Goal: Information Seeking & Learning: Compare options

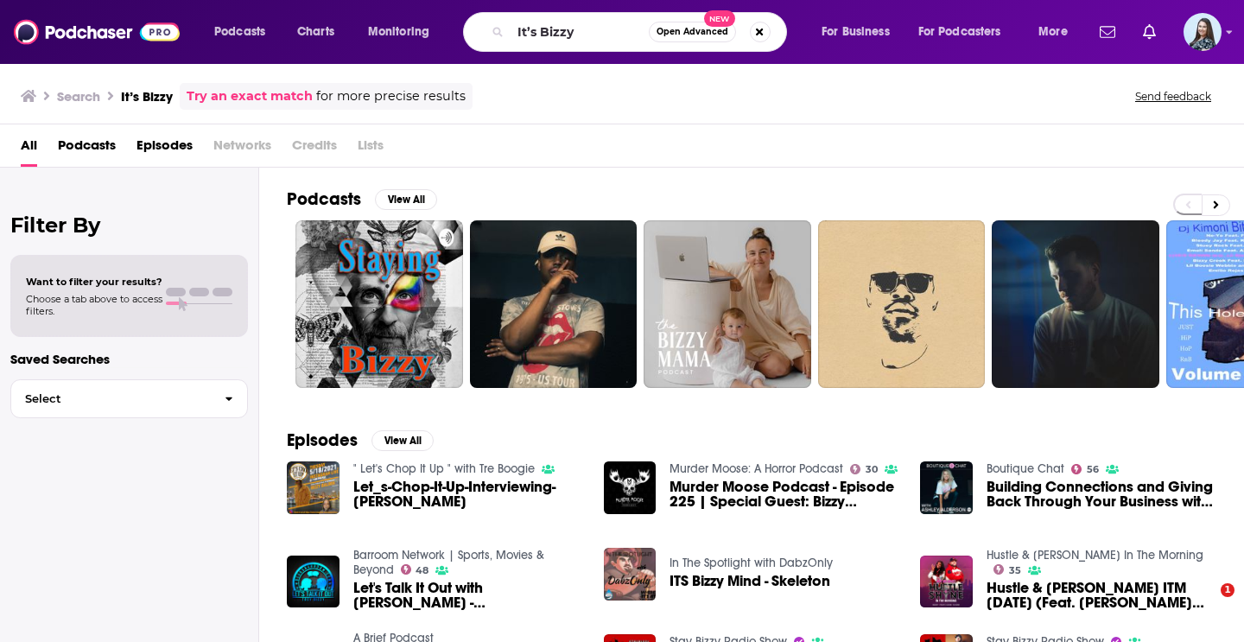
click at [558, 25] on input "It’s Bizzy" at bounding box center [580, 32] width 138 height 28
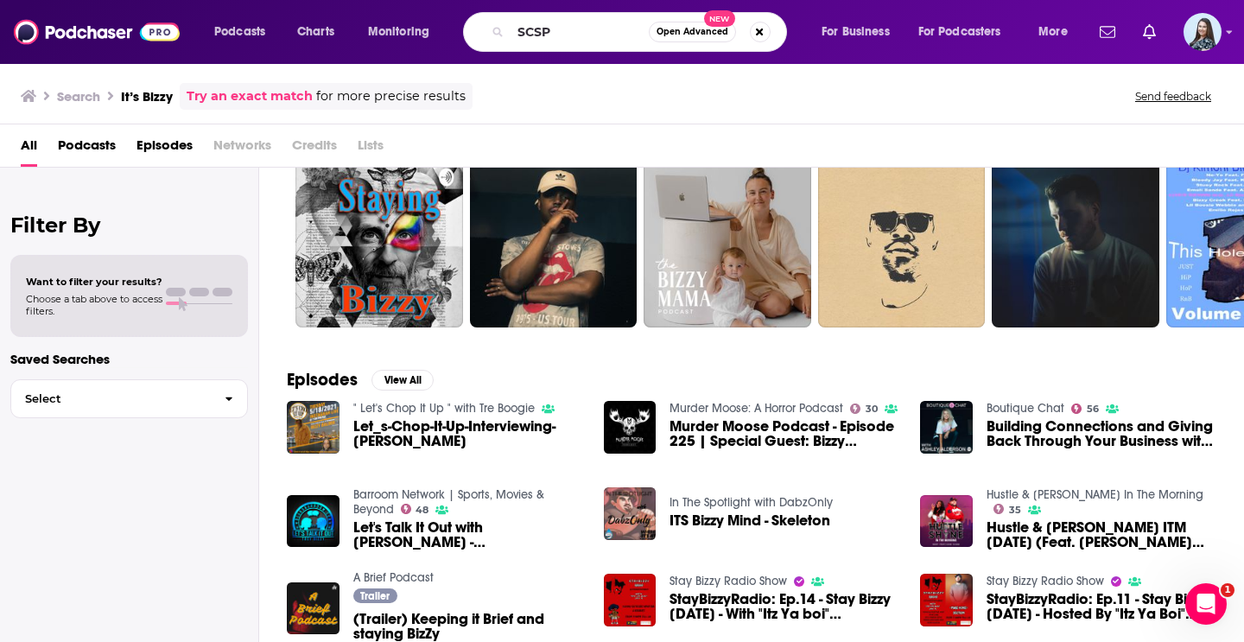
type input "SCSP"
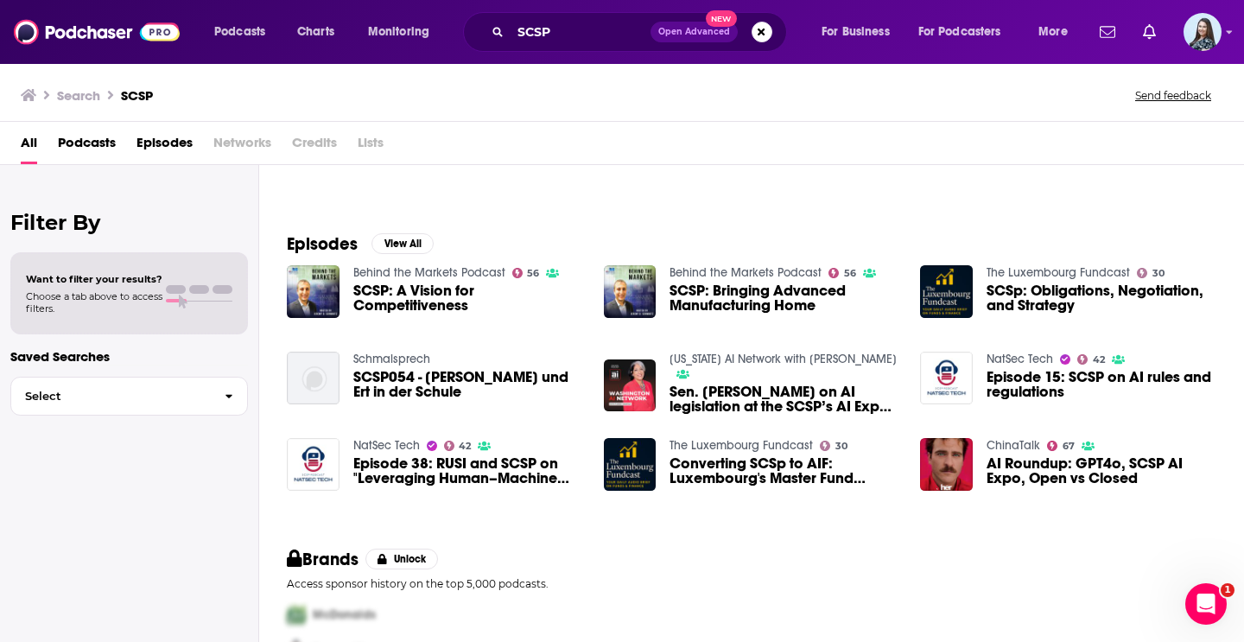
scroll to position [199, 0]
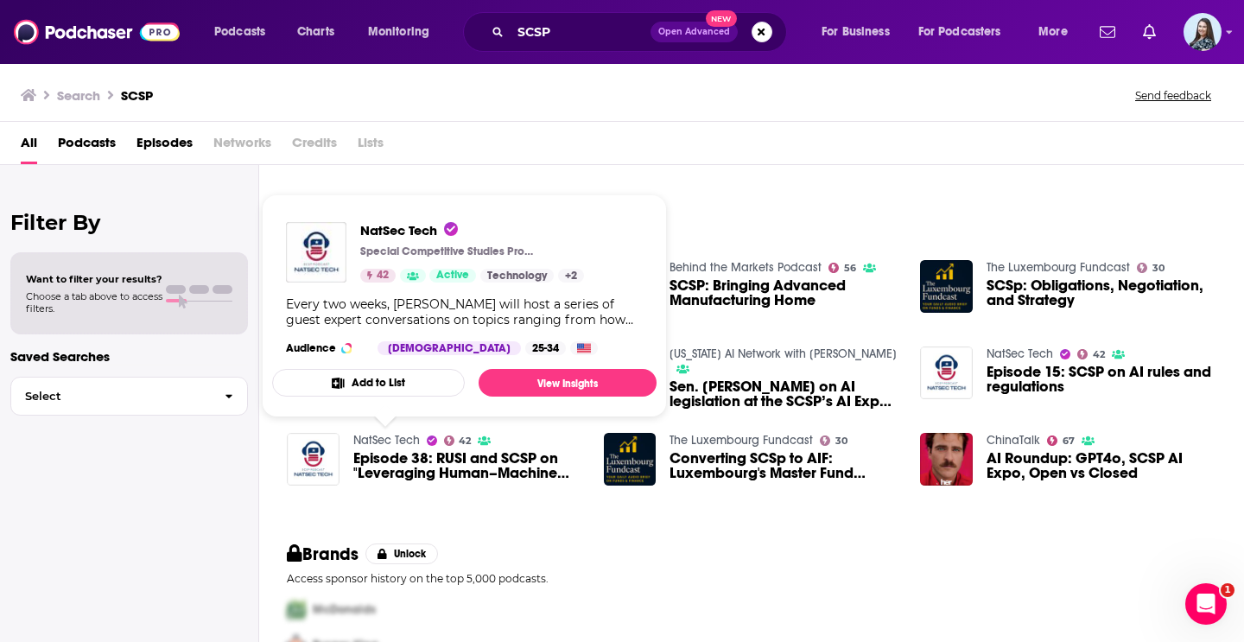
click at [398, 437] on link "NatSec Tech" at bounding box center [386, 440] width 67 height 15
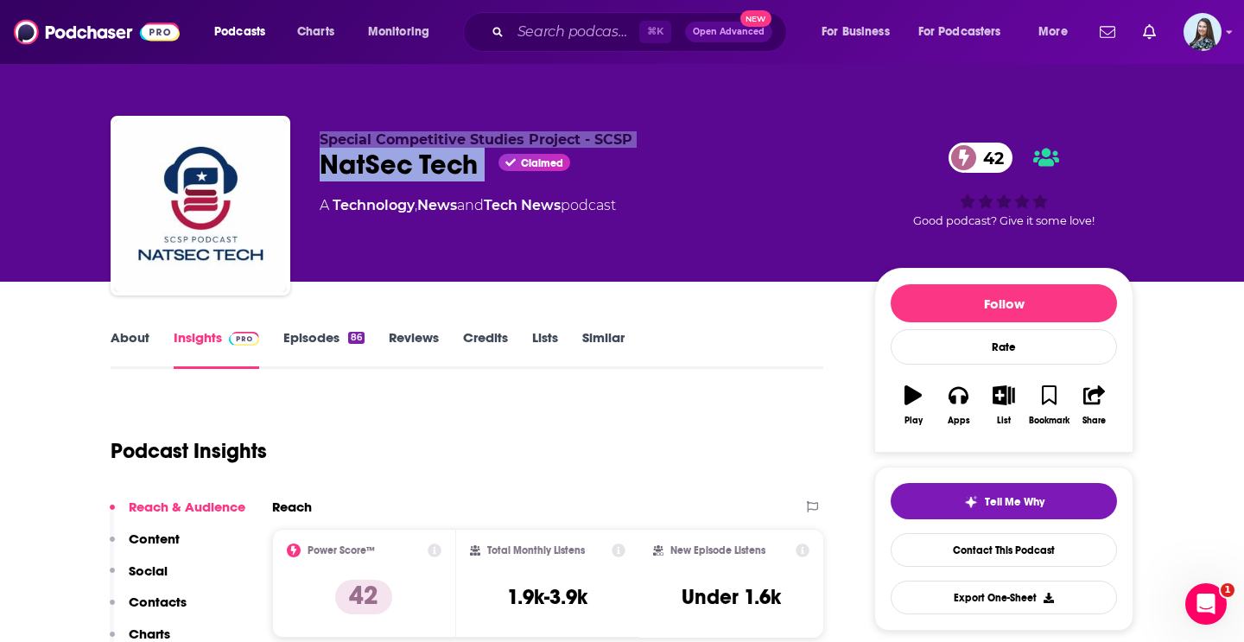
drag, startPoint x: 487, startPoint y: 156, endPoint x: 312, endPoint y: 143, distance: 175.9
click at [312, 143] on div "Special Competitive Studies Project - SCSP NatSec Tech Claimed 42 A Technology …" at bounding box center [622, 209] width 1023 height 187
copy div "Special Competitive Studies Project - SCSP NatSec Tech"
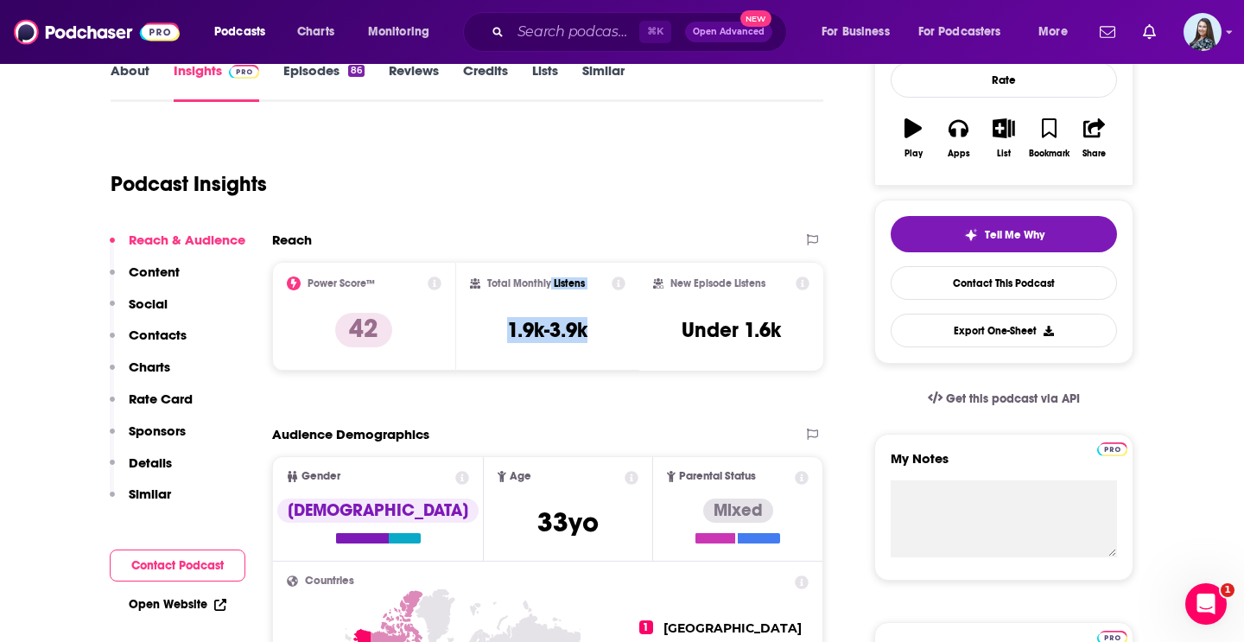
drag, startPoint x: 588, startPoint y: 333, endPoint x: 550, endPoint y: 285, distance: 61.5
click at [550, 285] on div "Total Monthly Listens 1.9k-3.9k" at bounding box center [548, 315] width 156 height 79
copy div "Listens 1.9k-3.9k"
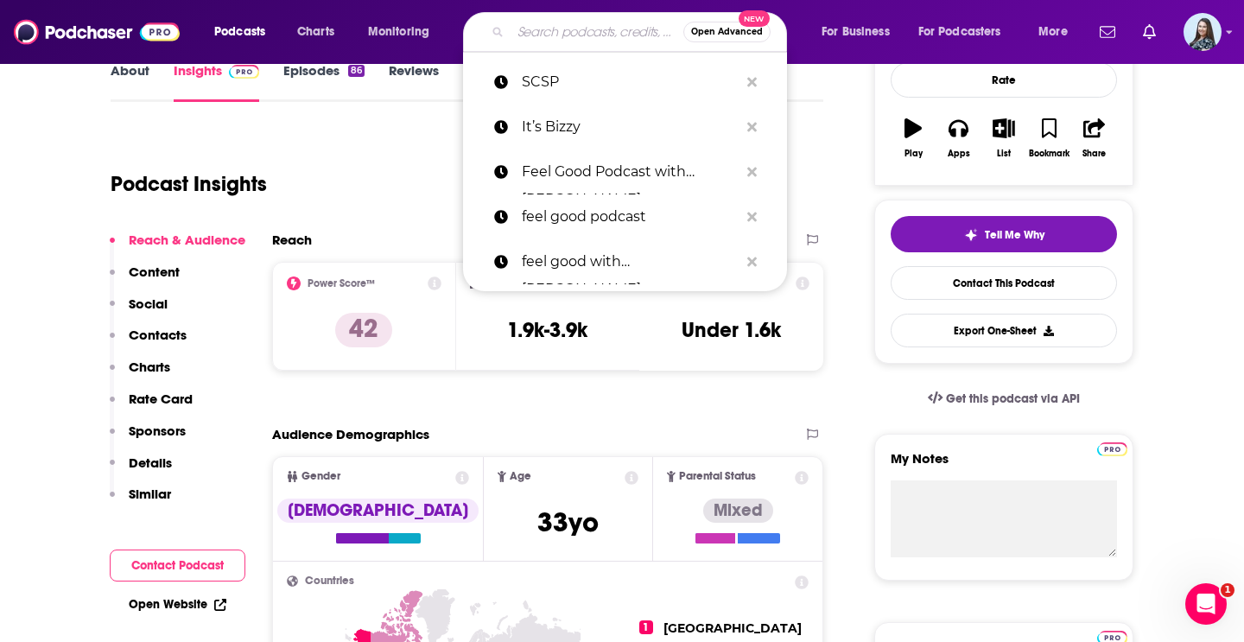
click at [548, 31] on input "Search podcasts, credits, & more..." at bounding box center [597, 32] width 173 height 28
paste input "NatSec Matters"
type input "NatSec Matters"
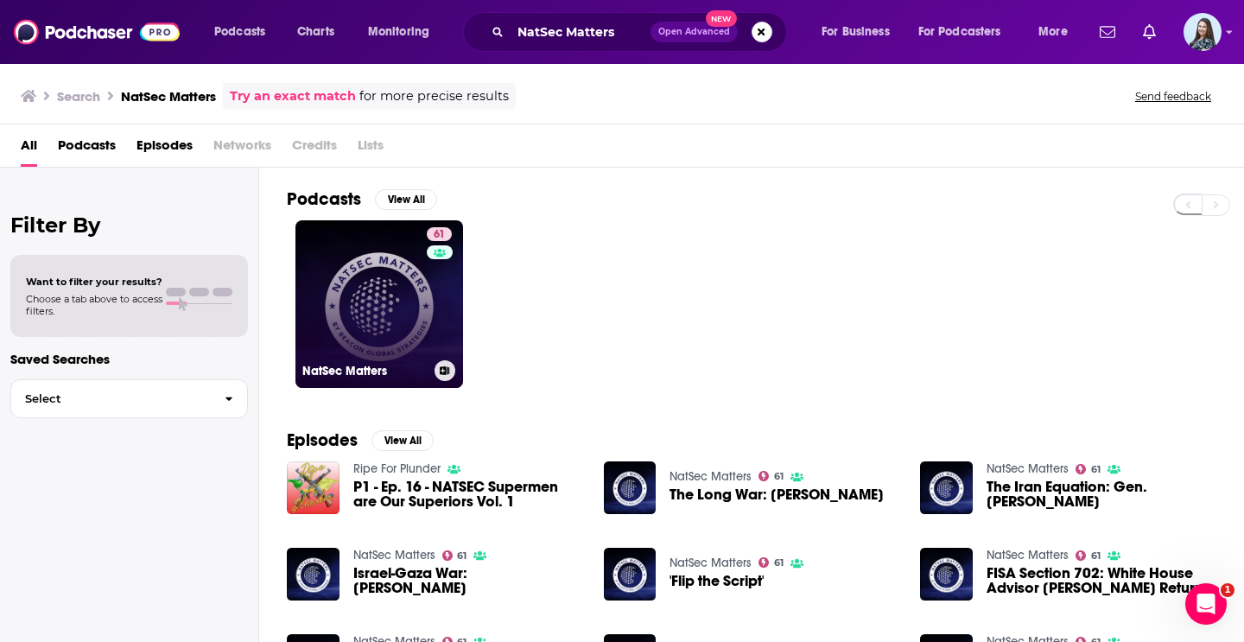
click at [392, 339] on link "61 NatSec Matters" at bounding box center [379, 304] width 168 height 168
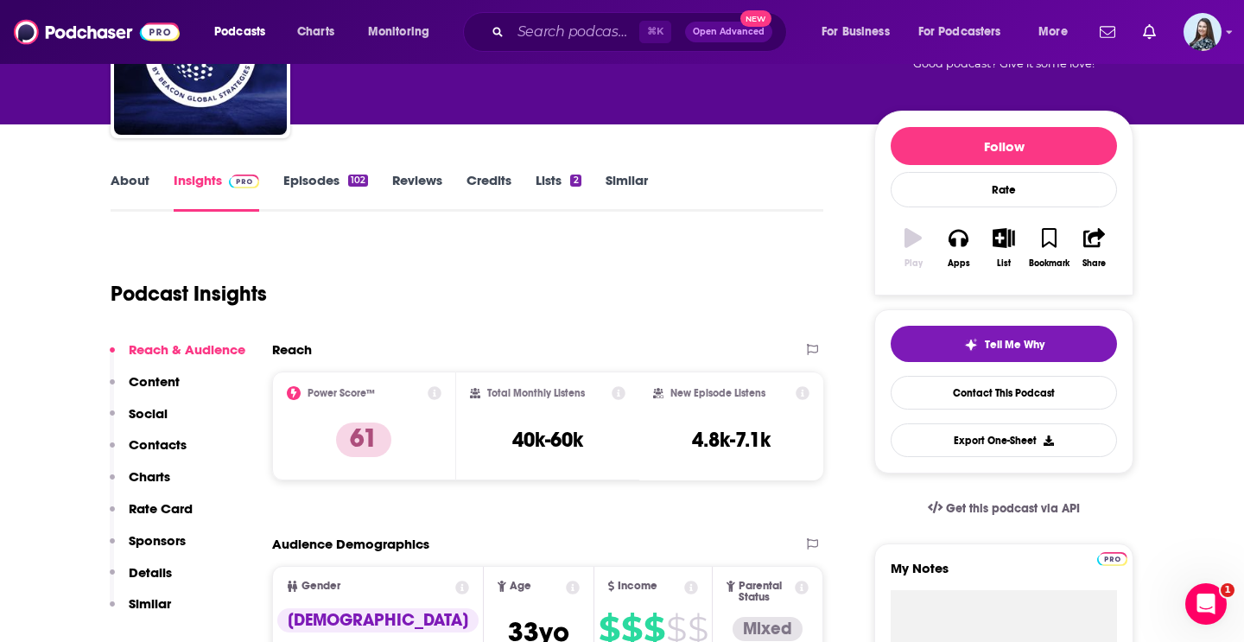
scroll to position [164, 0]
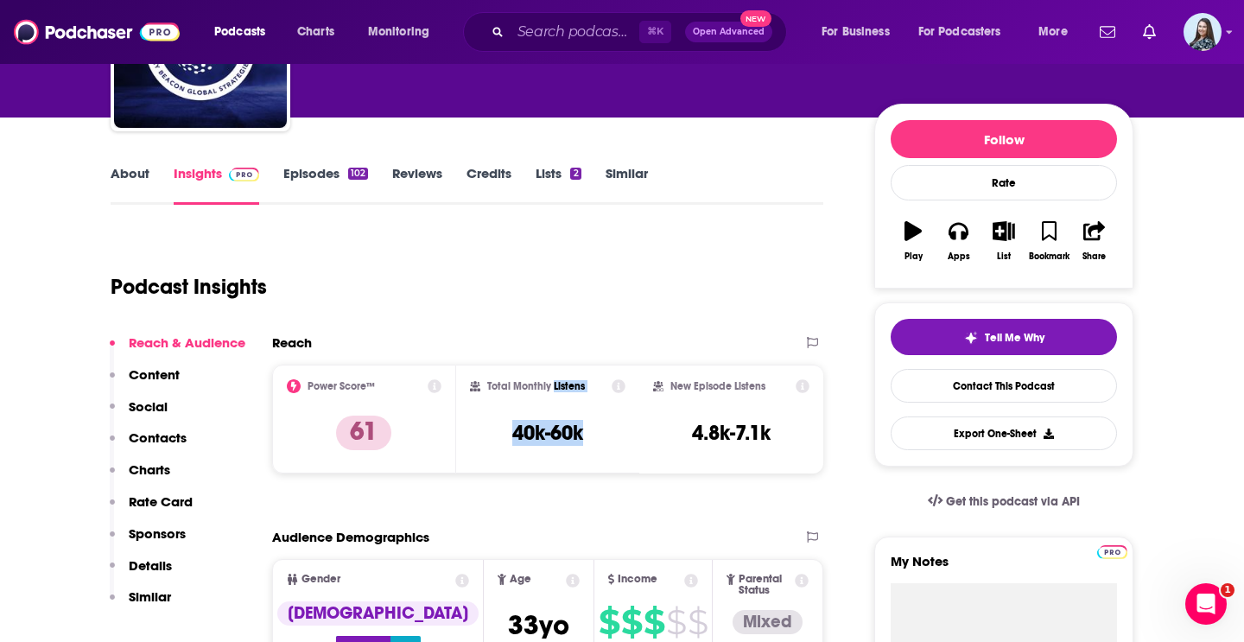
drag, startPoint x: 585, startPoint y: 432, endPoint x: 553, endPoint y: 388, distance: 54.4
click at [553, 388] on div "Total Monthly Listens 40k-60k" at bounding box center [548, 418] width 156 height 79
copy div "Listens 40k-60k"
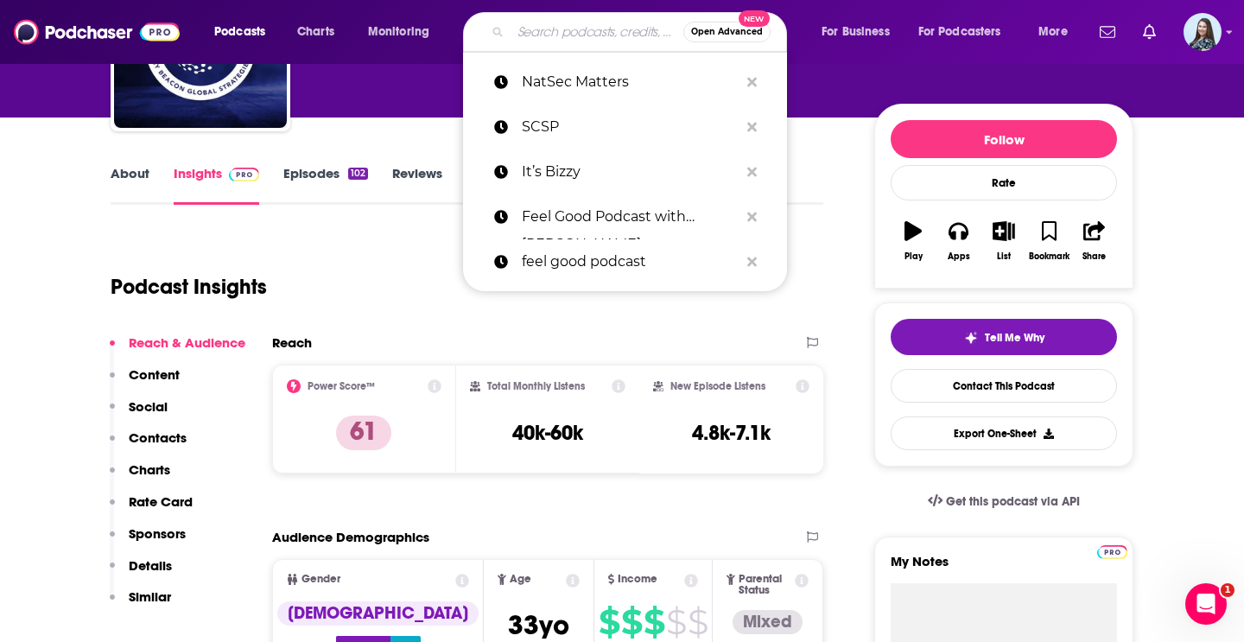
click at [572, 29] on input "Search podcasts, credits, & more..." at bounding box center [597, 32] width 173 height 28
paste input "China Talk"
type input "China Talk"
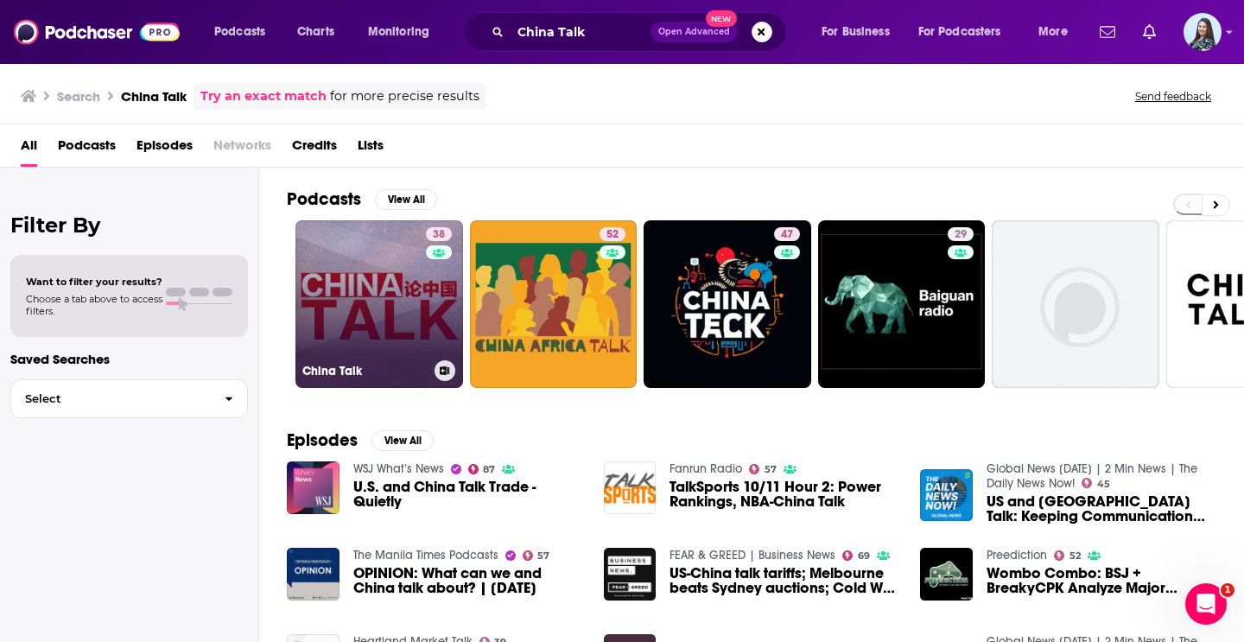
click at [435, 318] on div "38" at bounding box center [441, 293] width 30 height 133
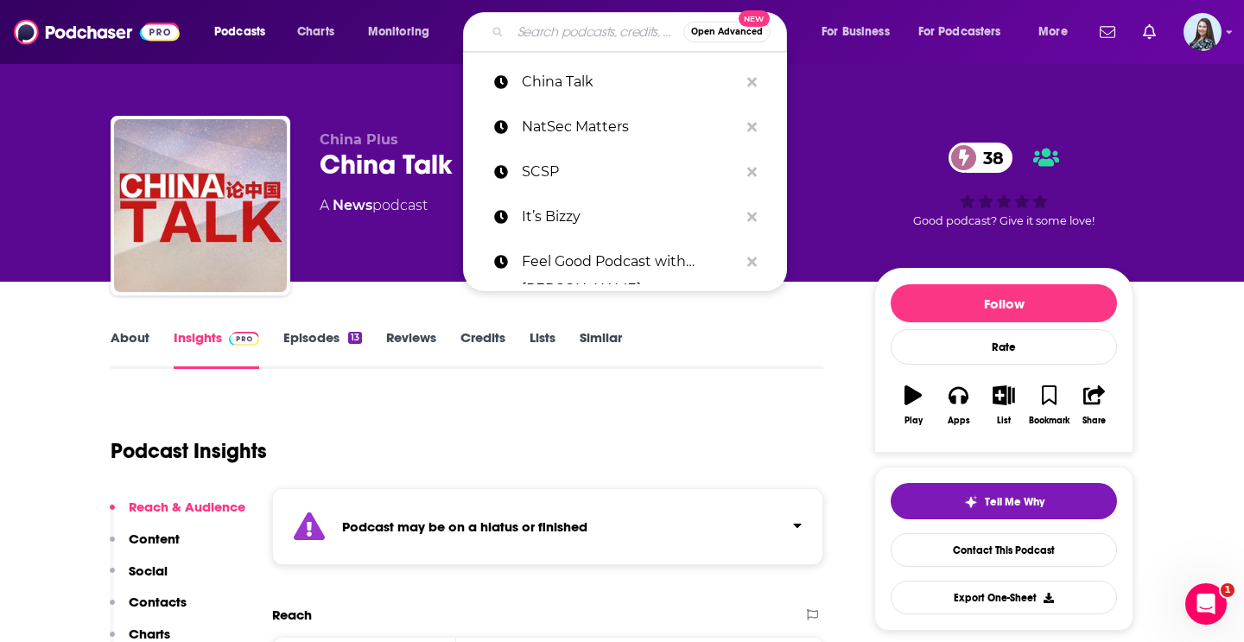
click at [592, 31] on input "Search podcasts, credits, & more..." at bounding box center [597, 32] width 173 height 28
paste input "China Talk"
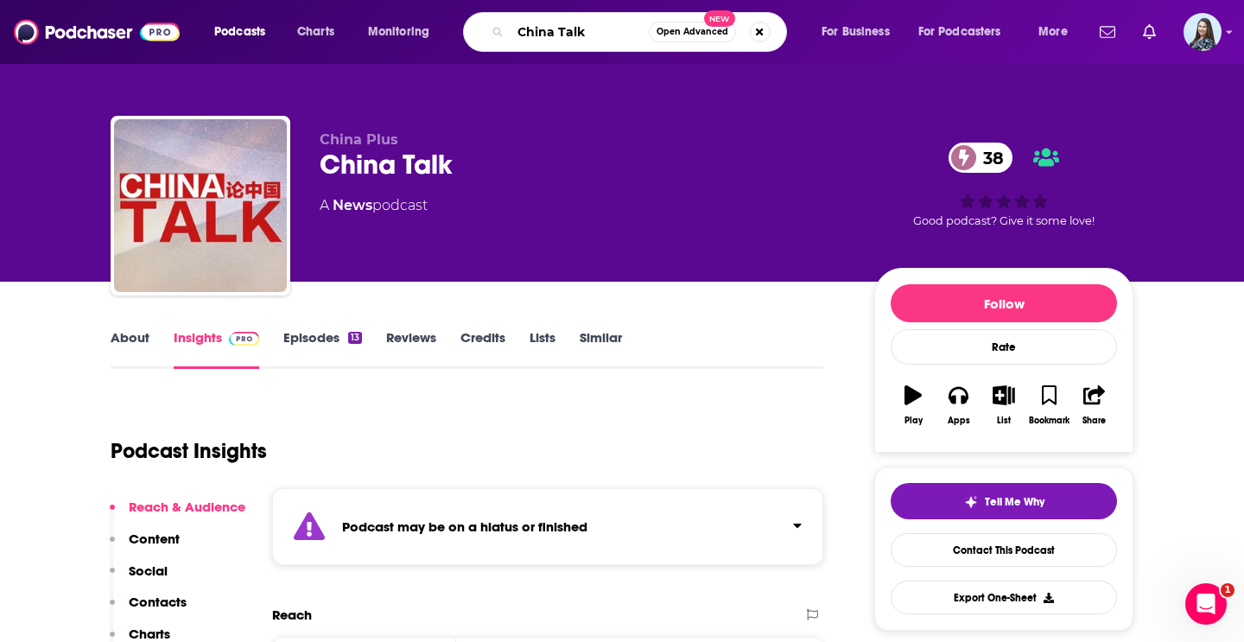
click at [556, 29] on input "China Talk" at bounding box center [580, 32] width 138 height 28
type input "ChinaTalk"
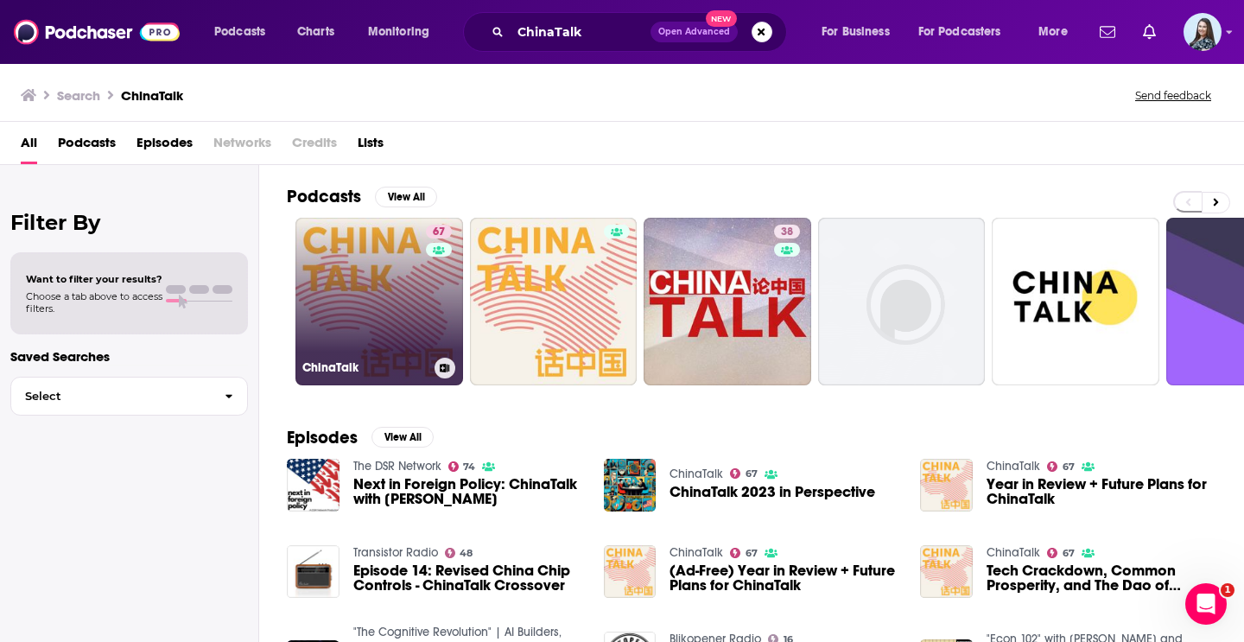
click at [371, 323] on link "67 ChinaTalk" at bounding box center [379, 302] width 168 height 168
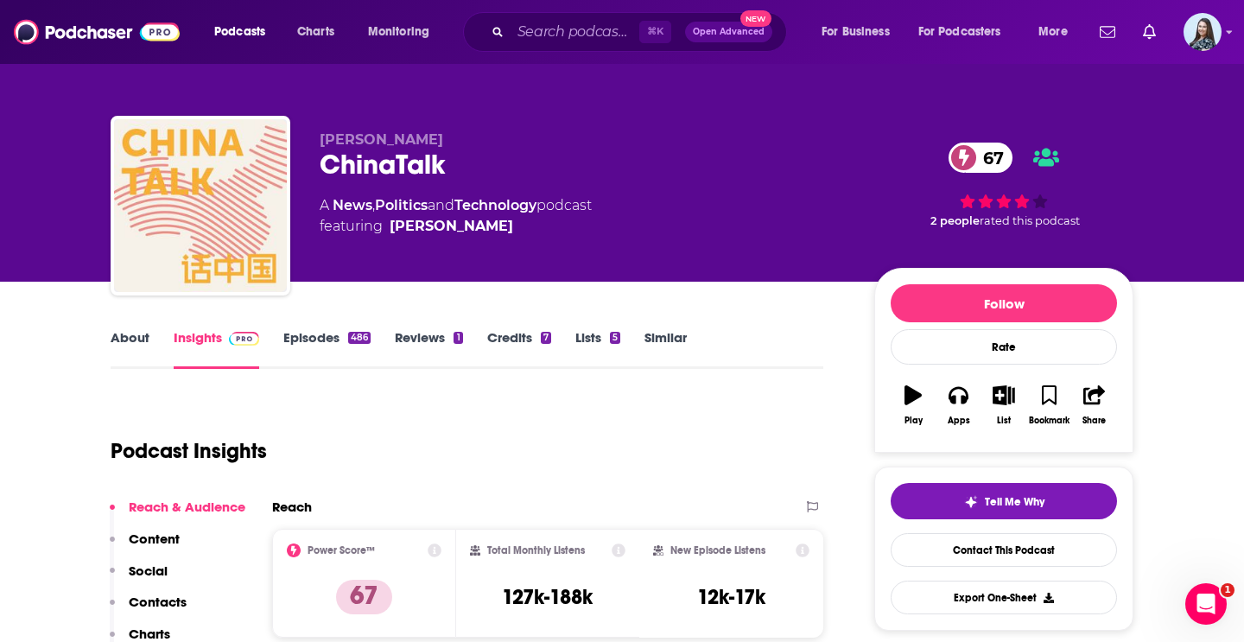
drag, startPoint x: 459, startPoint y: 138, endPoint x: 295, endPoint y: 137, distance: 164.1
click at [295, 138] on div "[PERSON_NAME] ChinaTalk 67 A News , Politics and Technology podcast featuring […" at bounding box center [622, 209] width 1023 height 187
copy span "[PERSON_NAME]"
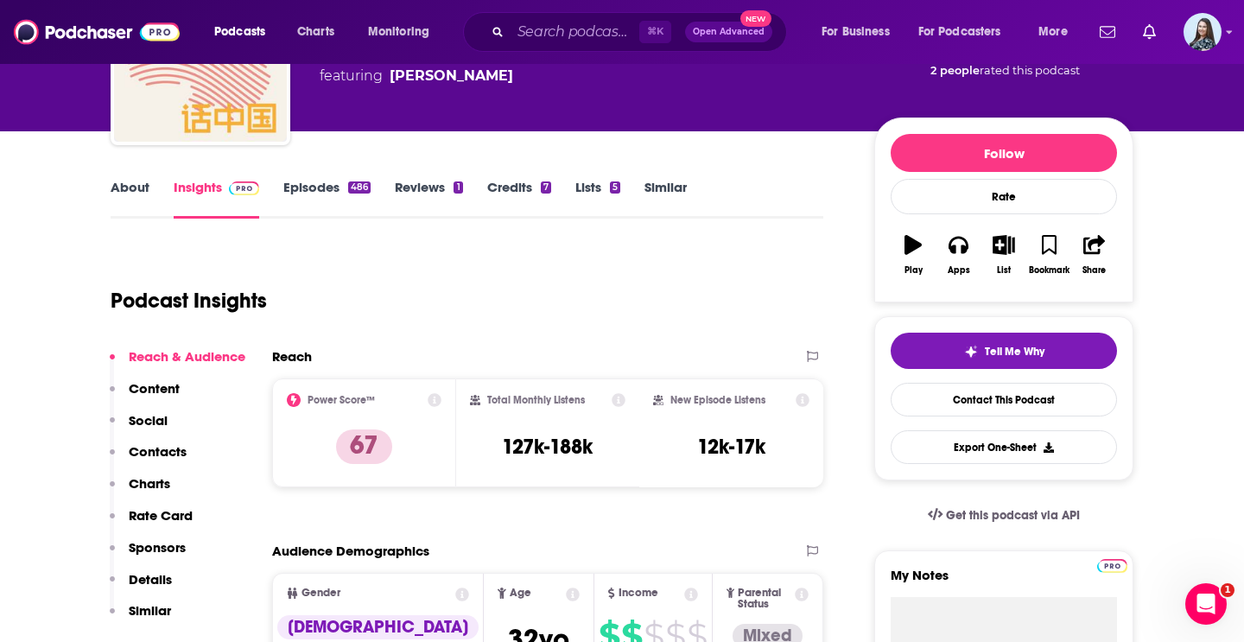
scroll to position [155, 0]
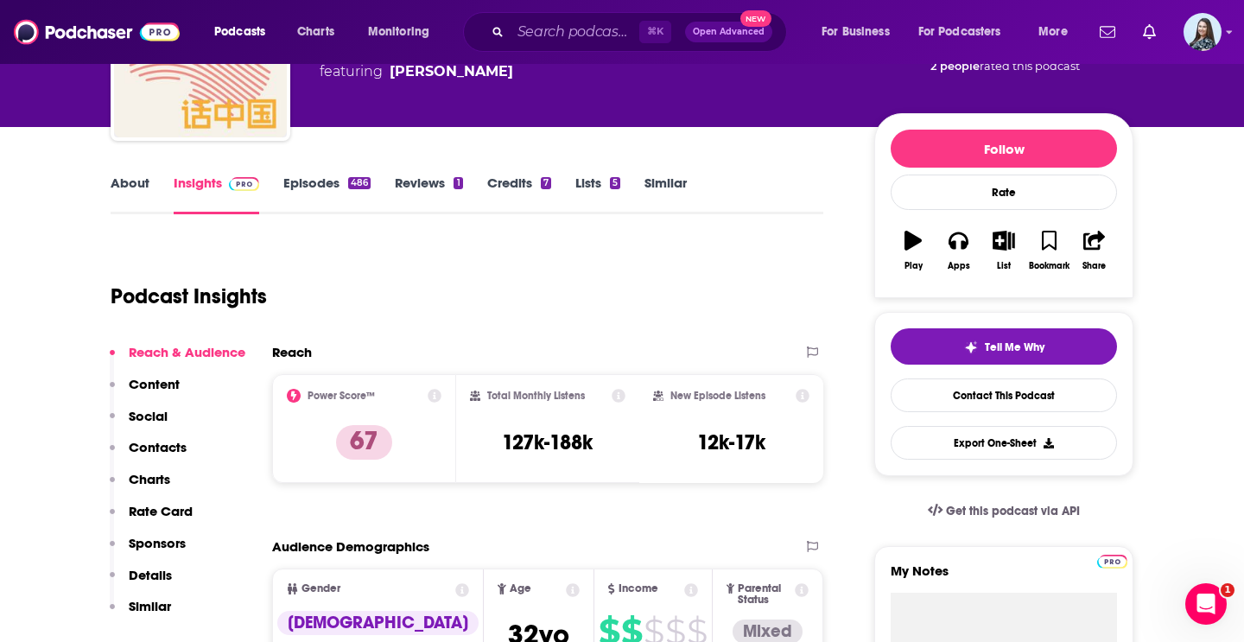
click at [568, 484] on div "Reach Power Score™ 67 Total Monthly Listens 127k-188k New Episode Listens 12k-1…" at bounding box center [547, 420] width 551 height 153
drag, startPoint x: 597, startPoint y: 447, endPoint x: 552, endPoint y: 400, distance: 64.8
click at [552, 400] on div "Total Monthly Listens 127k-188k" at bounding box center [548, 428] width 156 height 79
copy div "Listens 127k-188k"
